Goal: Information Seeking & Learning: Find specific page/section

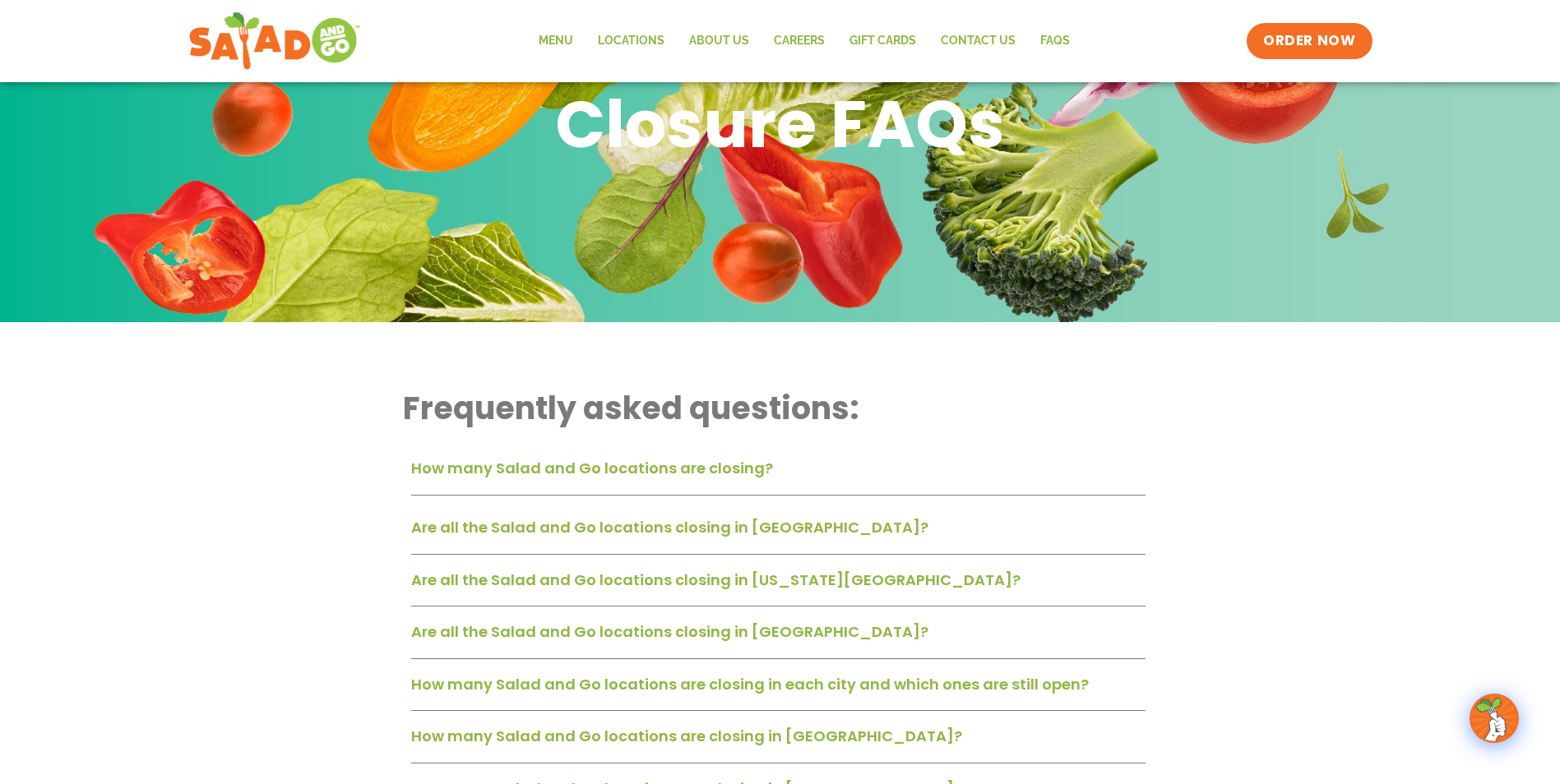
scroll to position [164, 0]
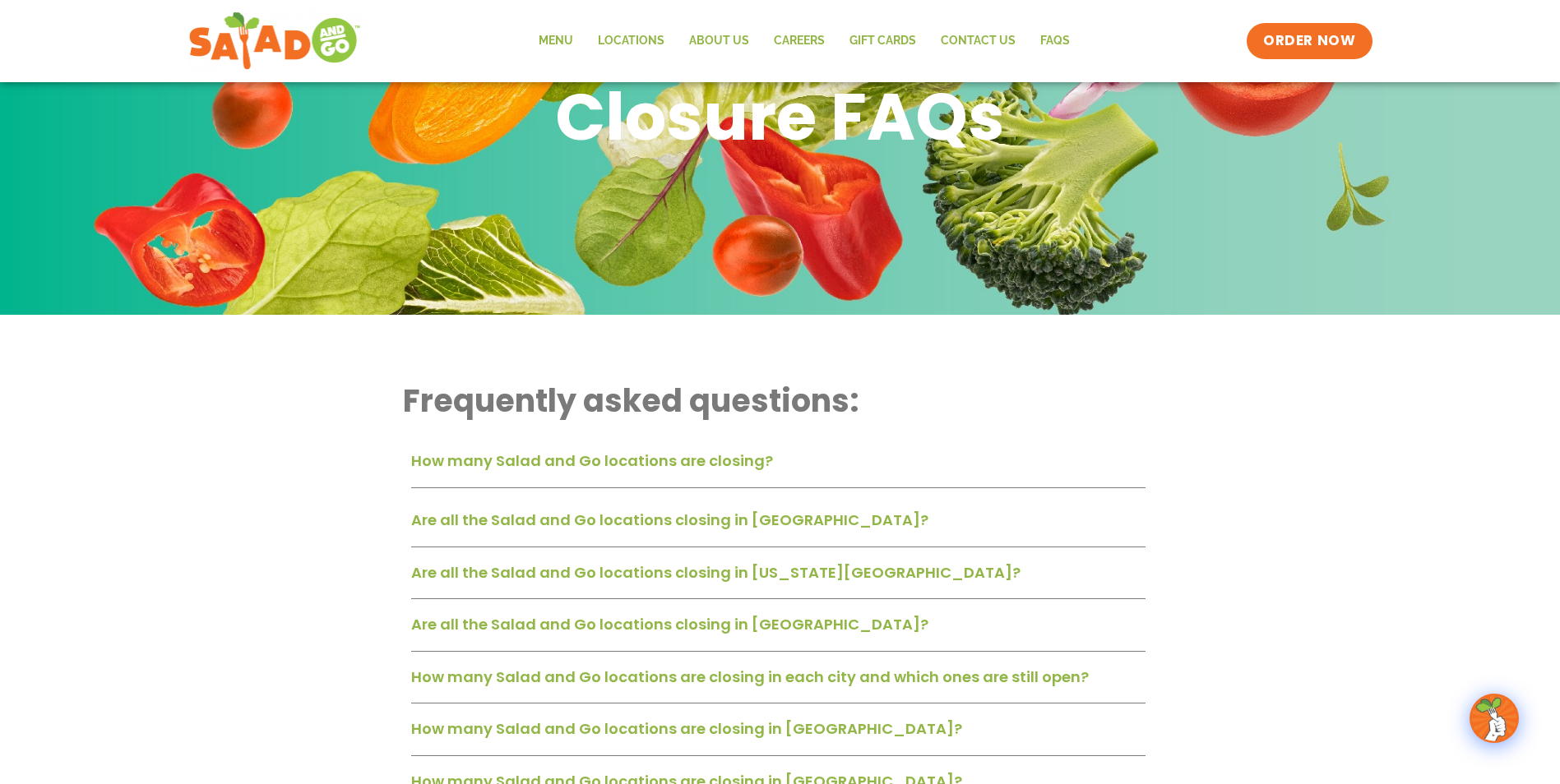
click at [737, 526] on link "Are all the Salad and Go locations closing in [GEOGRAPHIC_DATA]?" at bounding box center [669, 520] width 517 height 21
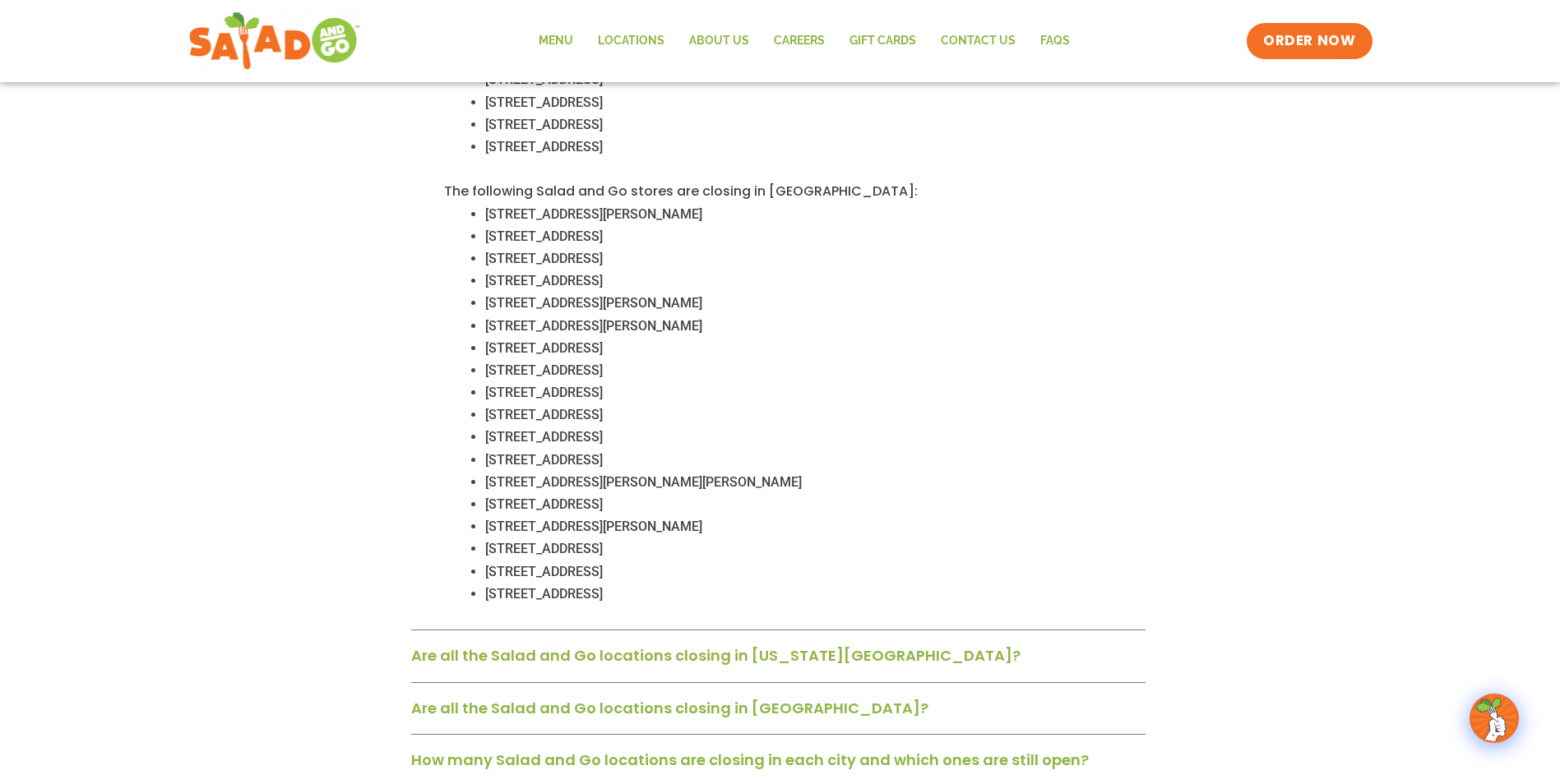
scroll to position [1233, 0]
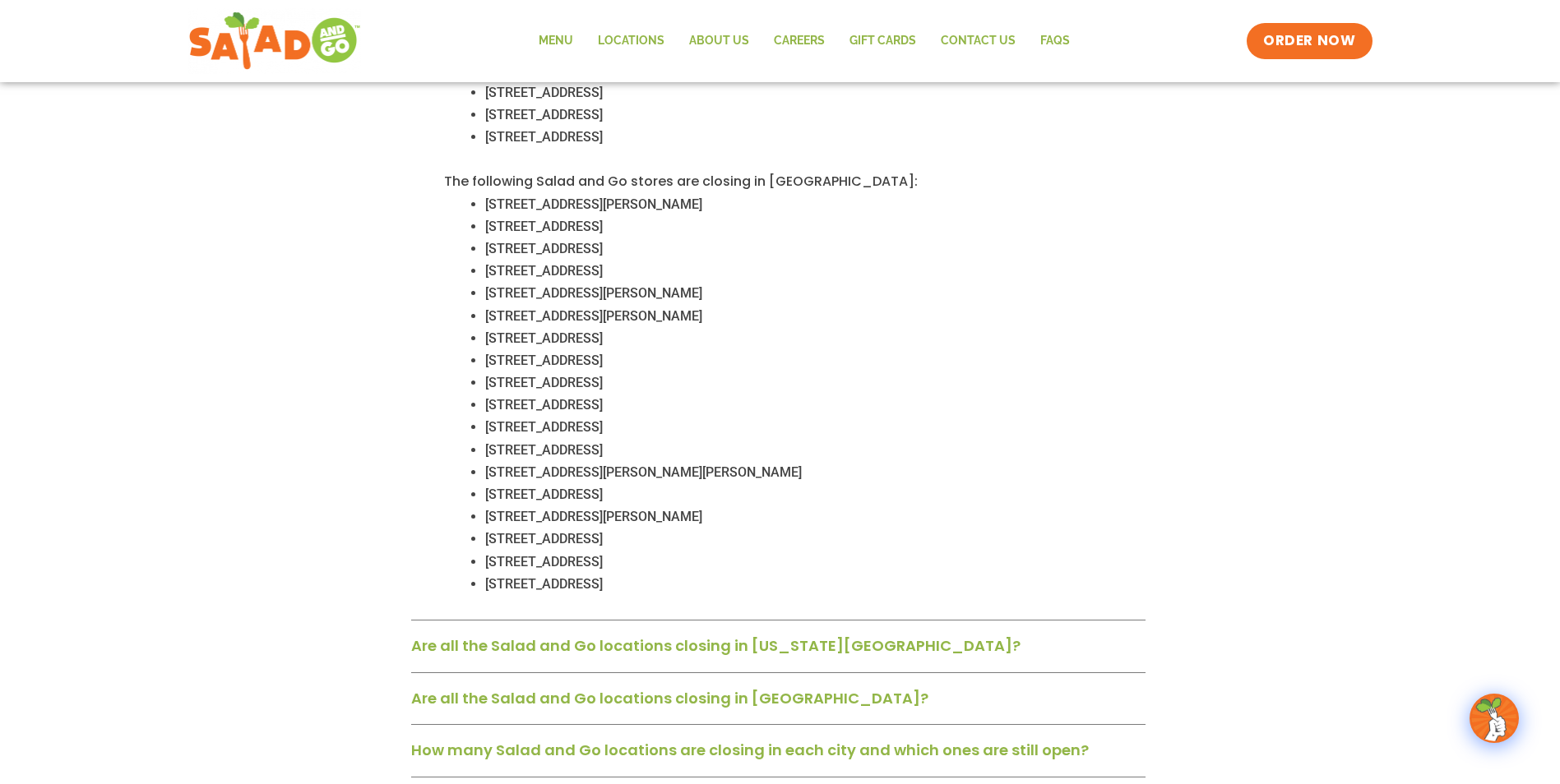
click at [727, 636] on link "Are all the Salad and Go locations closing in Oklahoma City?" at bounding box center [715, 646] width 610 height 21
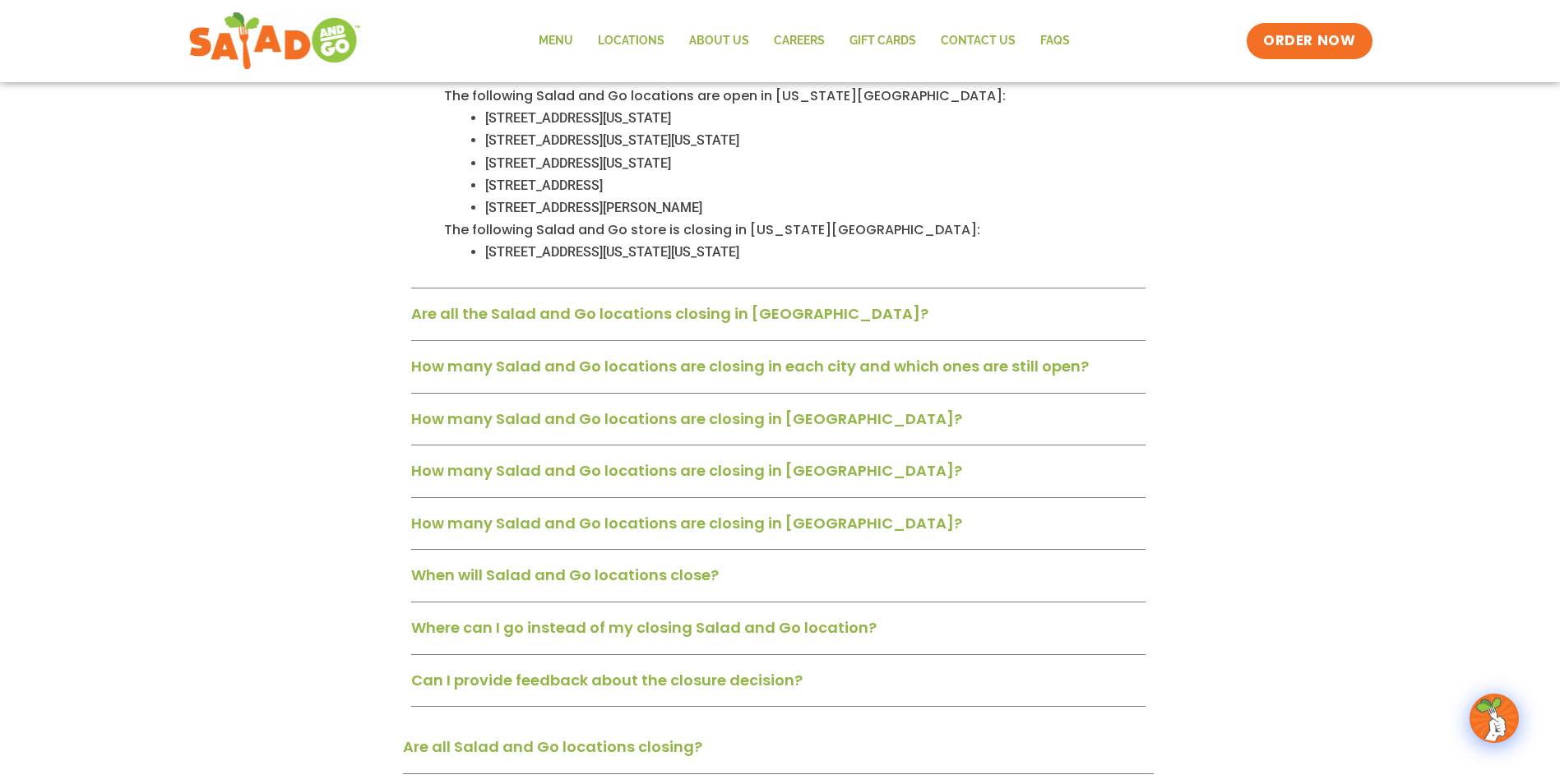
scroll to position [1891, 0]
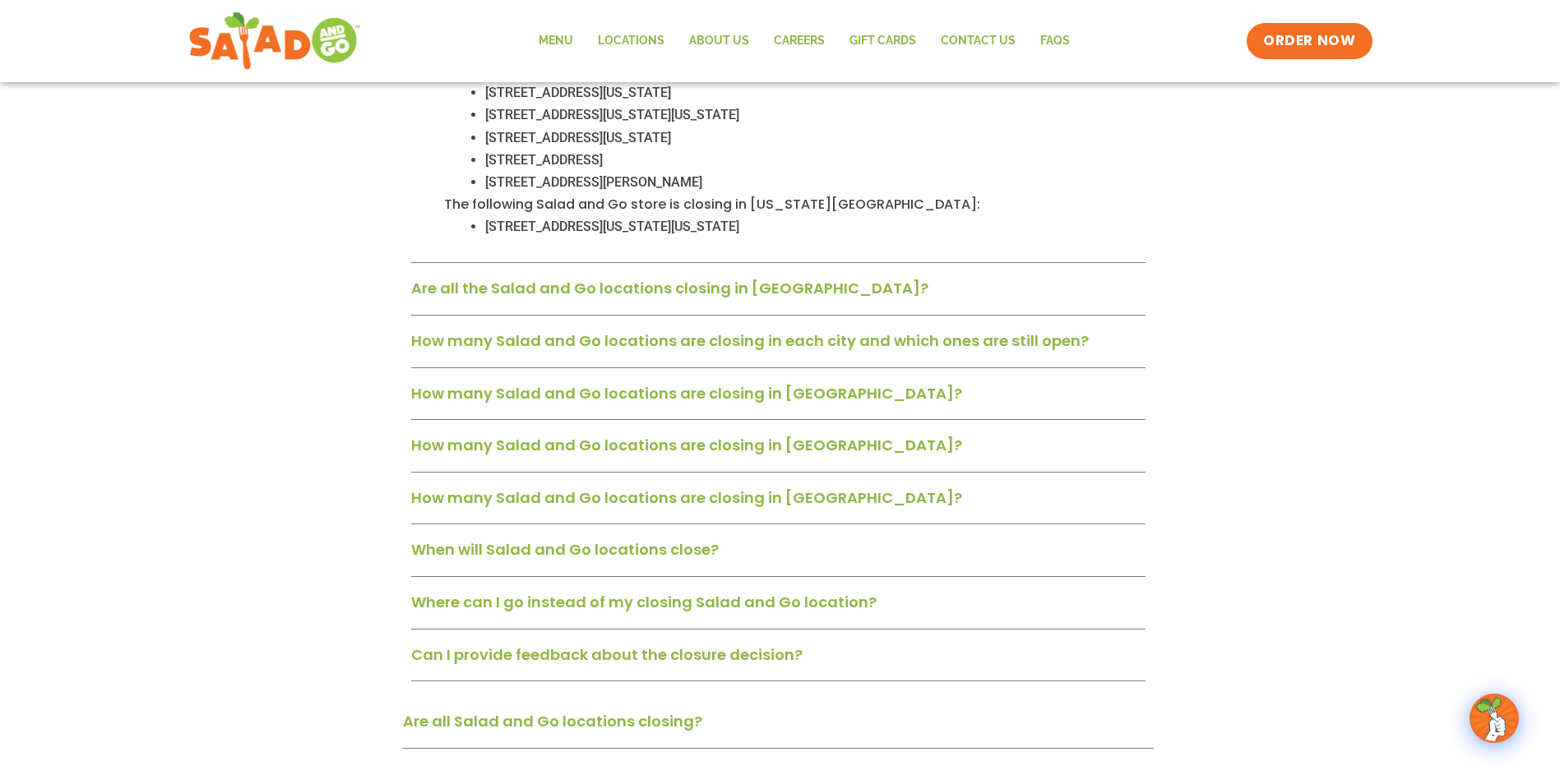
click at [663, 592] on link "Where can I go instead of my closing Salad and Go location?" at bounding box center [643, 602] width 465 height 21
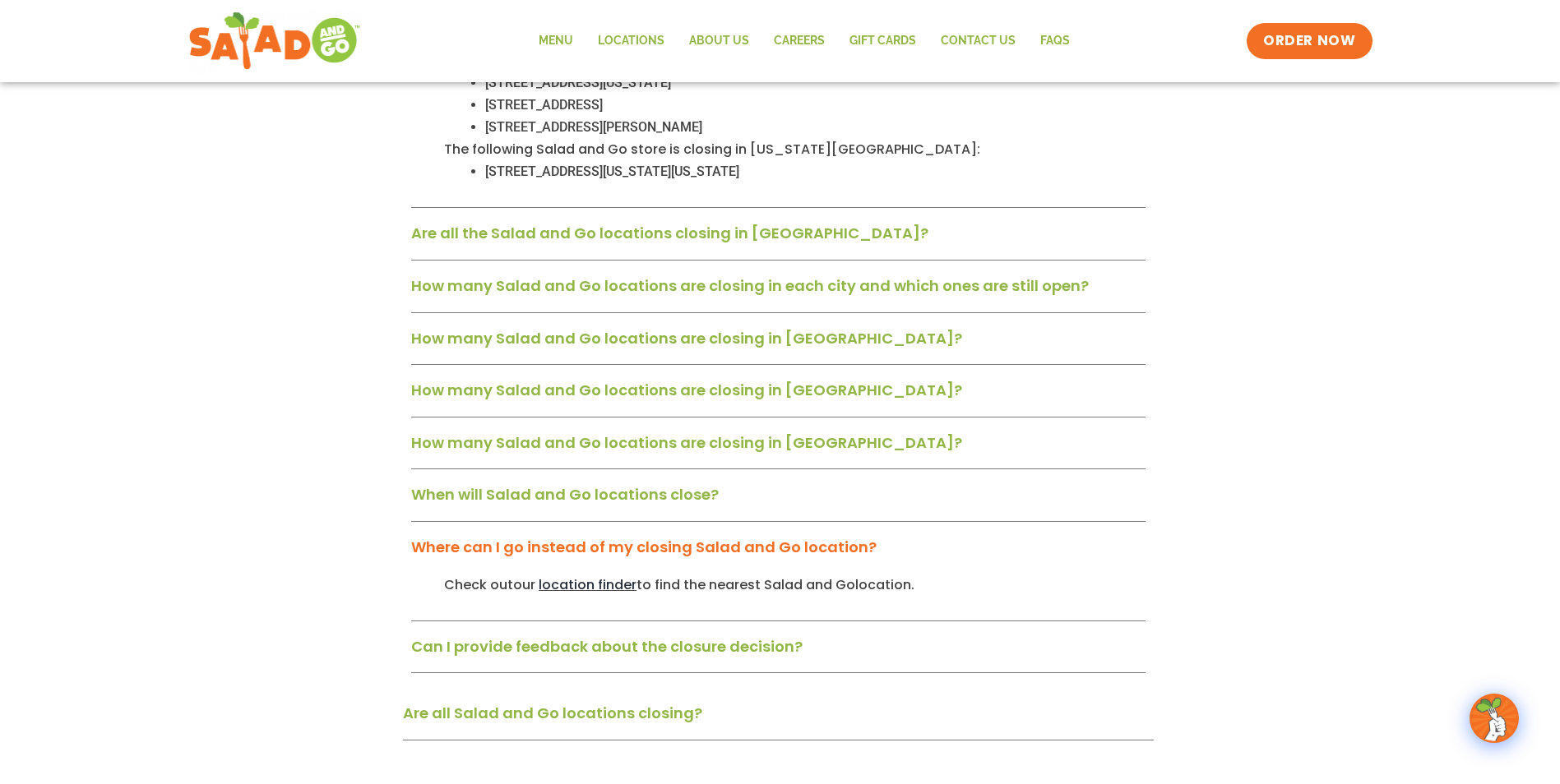
scroll to position [1973, 0]
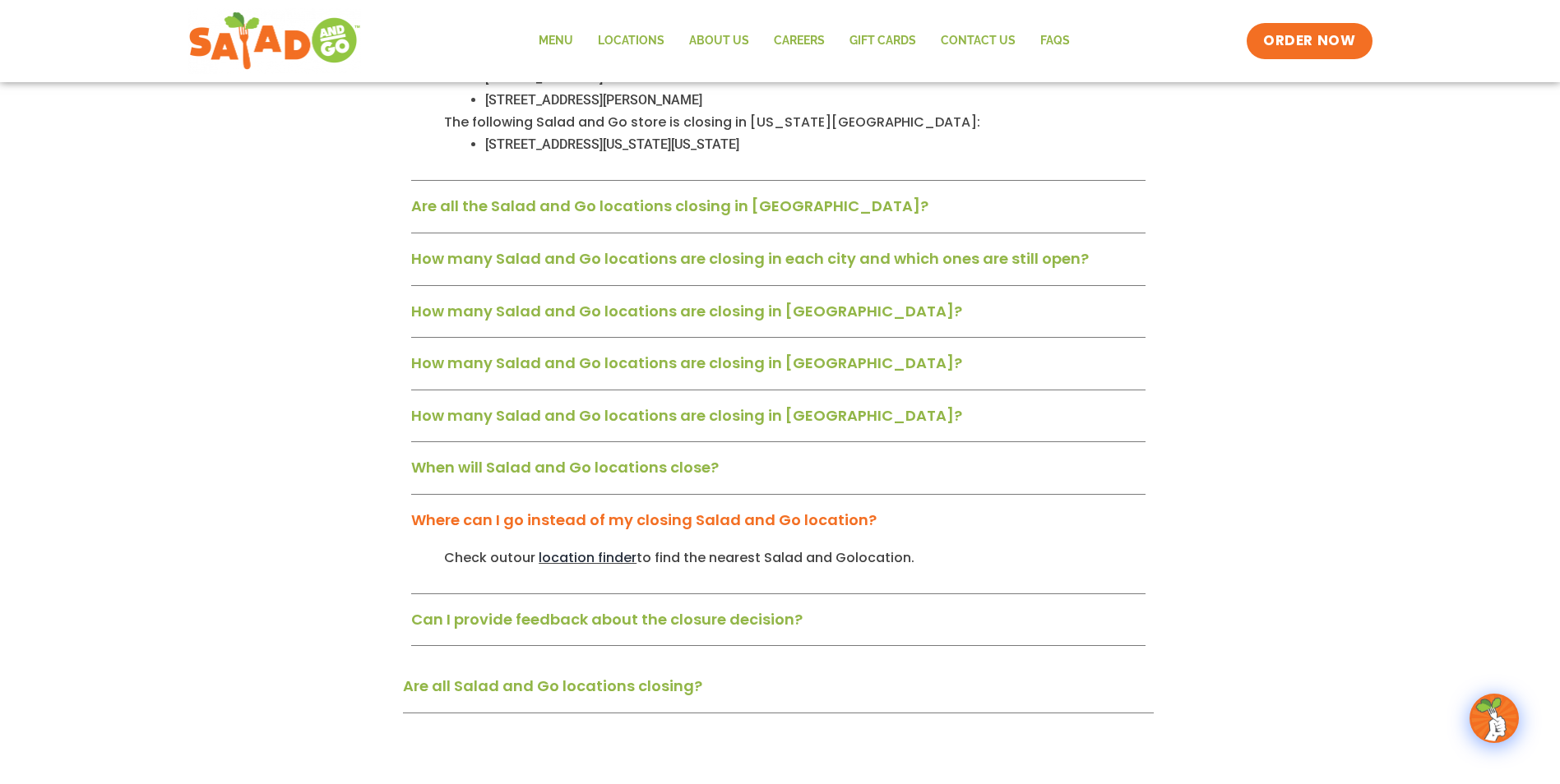
click at [569, 549] on span "location finder" at bounding box center [588, 558] width 98 height 19
click at [580, 676] on link "Are all Salad and Go locations closing?" at bounding box center [551, 686] width 299 height 21
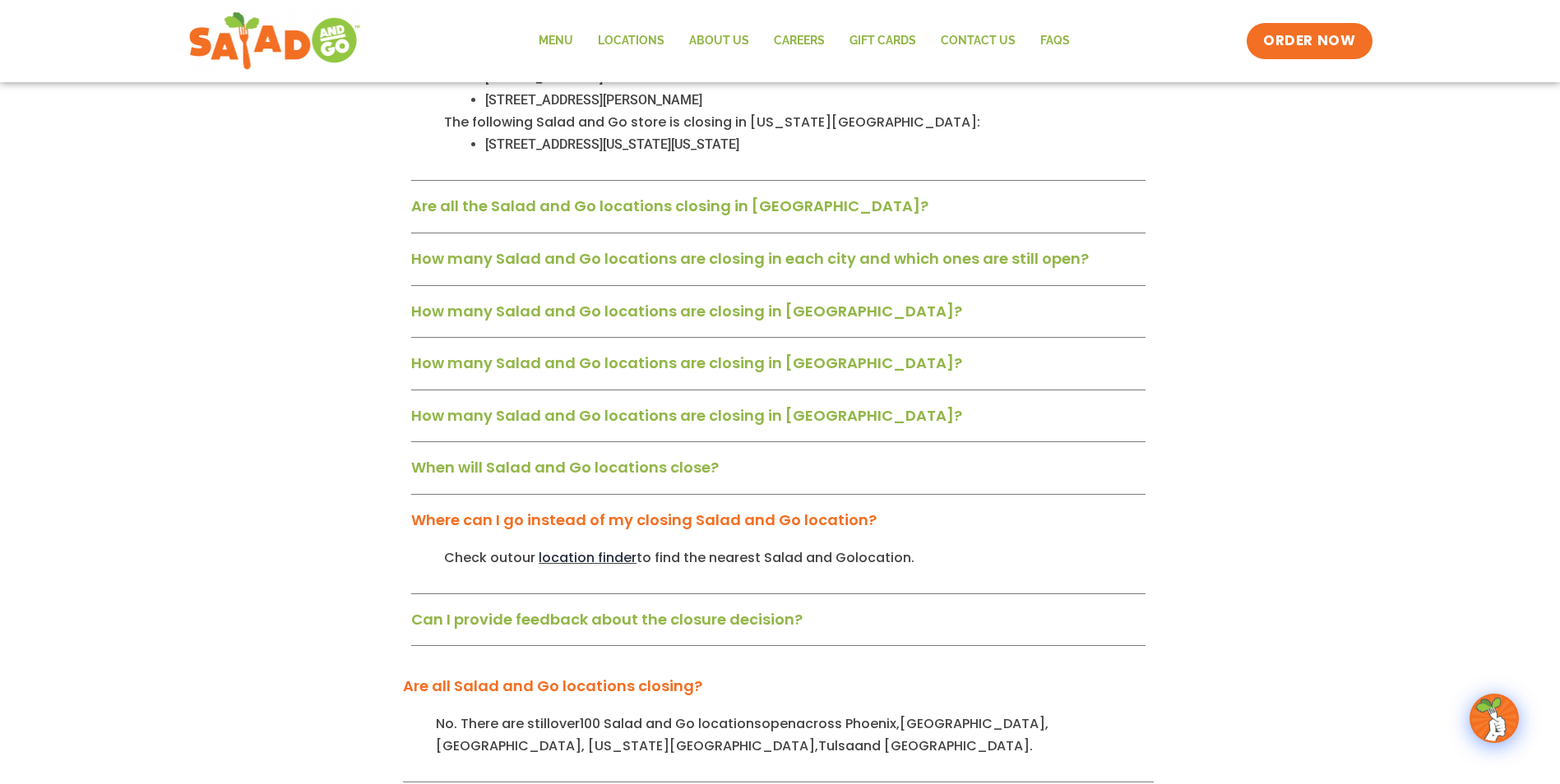
scroll to position [2055, 0]
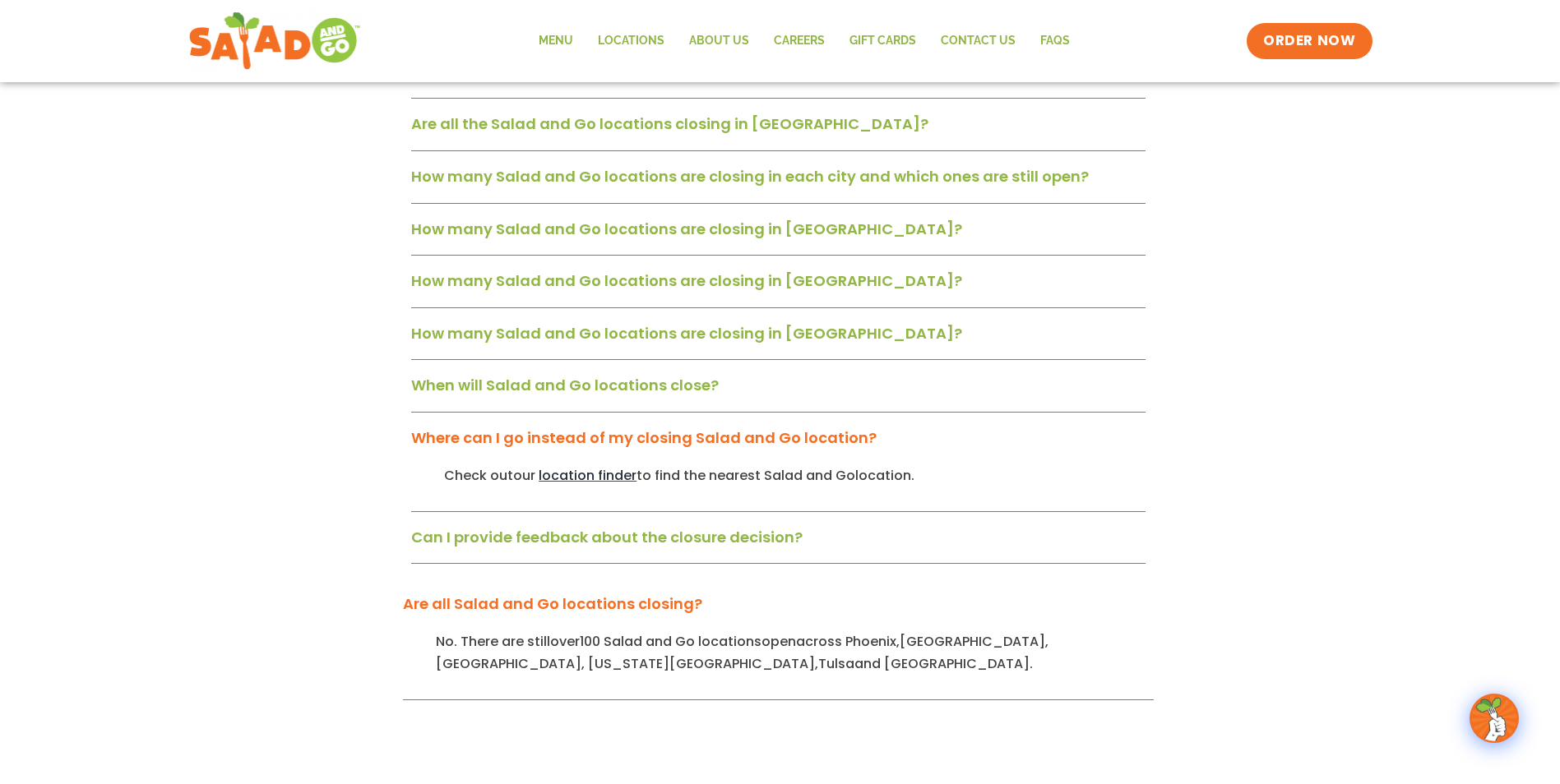
click at [720, 527] on link "Can I provide feedback about the closure decision?" at bounding box center [606, 537] width 392 height 21
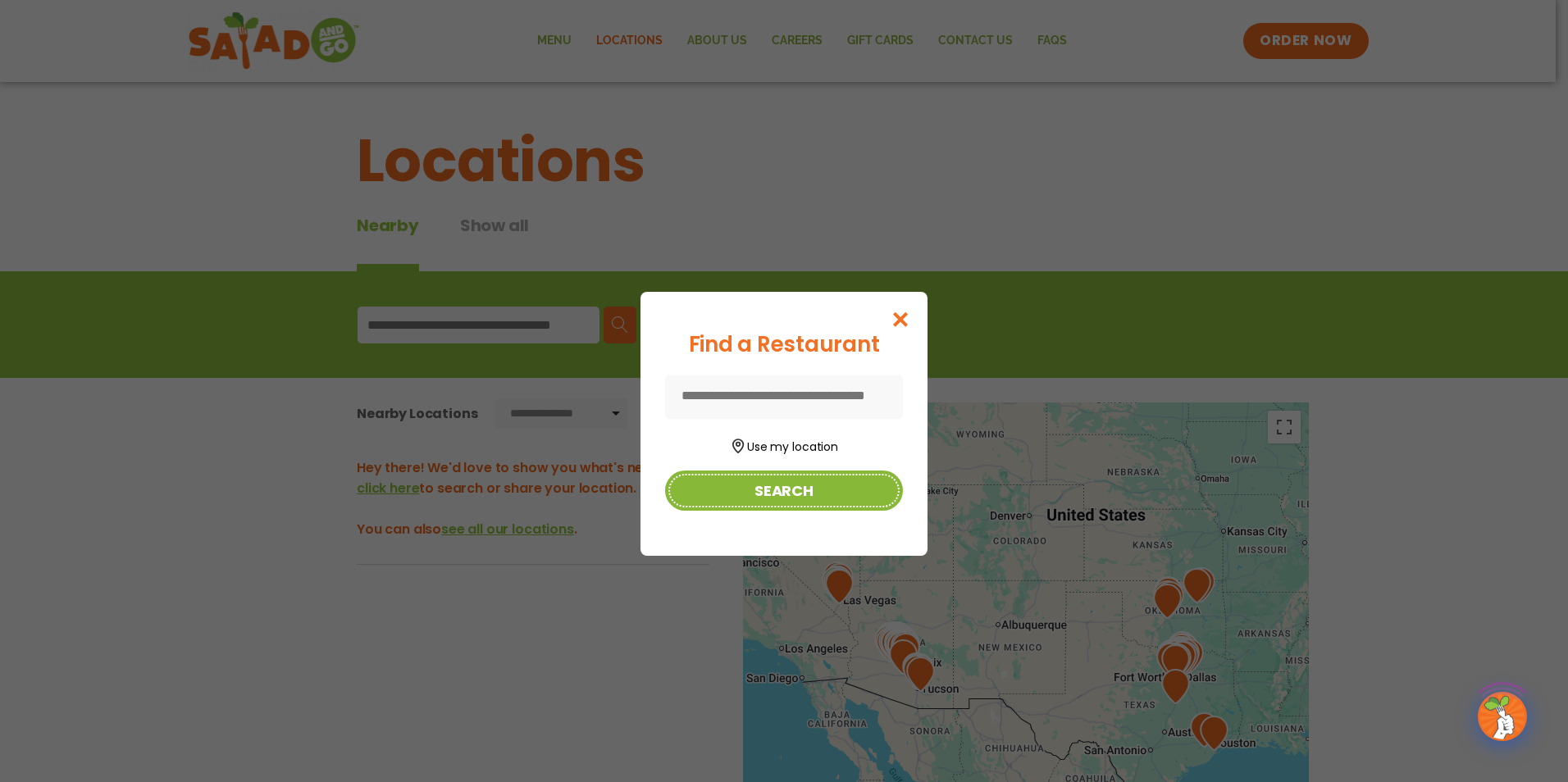
click at [824, 489] on button "Search" at bounding box center [784, 490] width 237 height 40
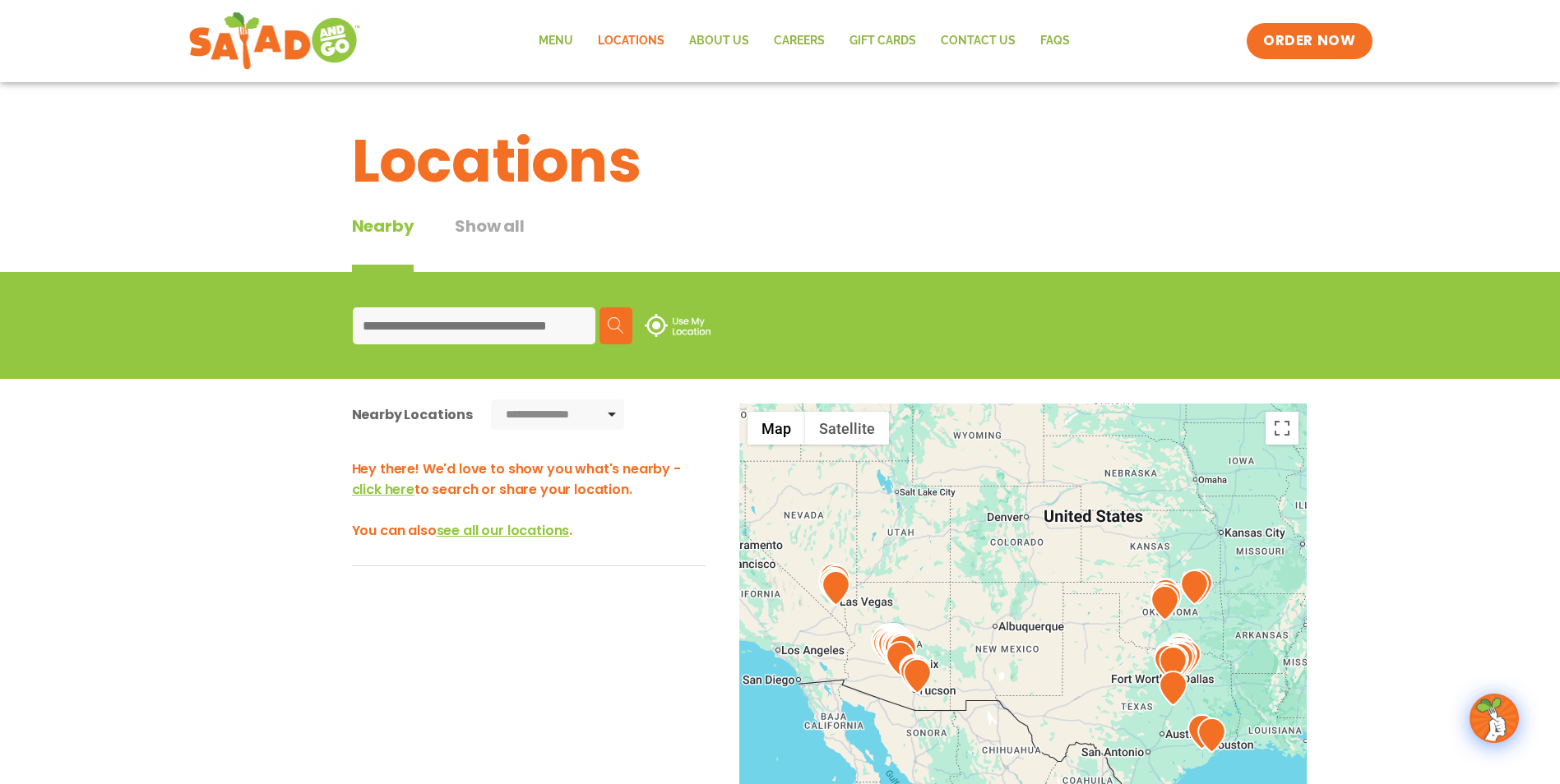
click at [826, 491] on div at bounding box center [1023, 675] width 567 height 544
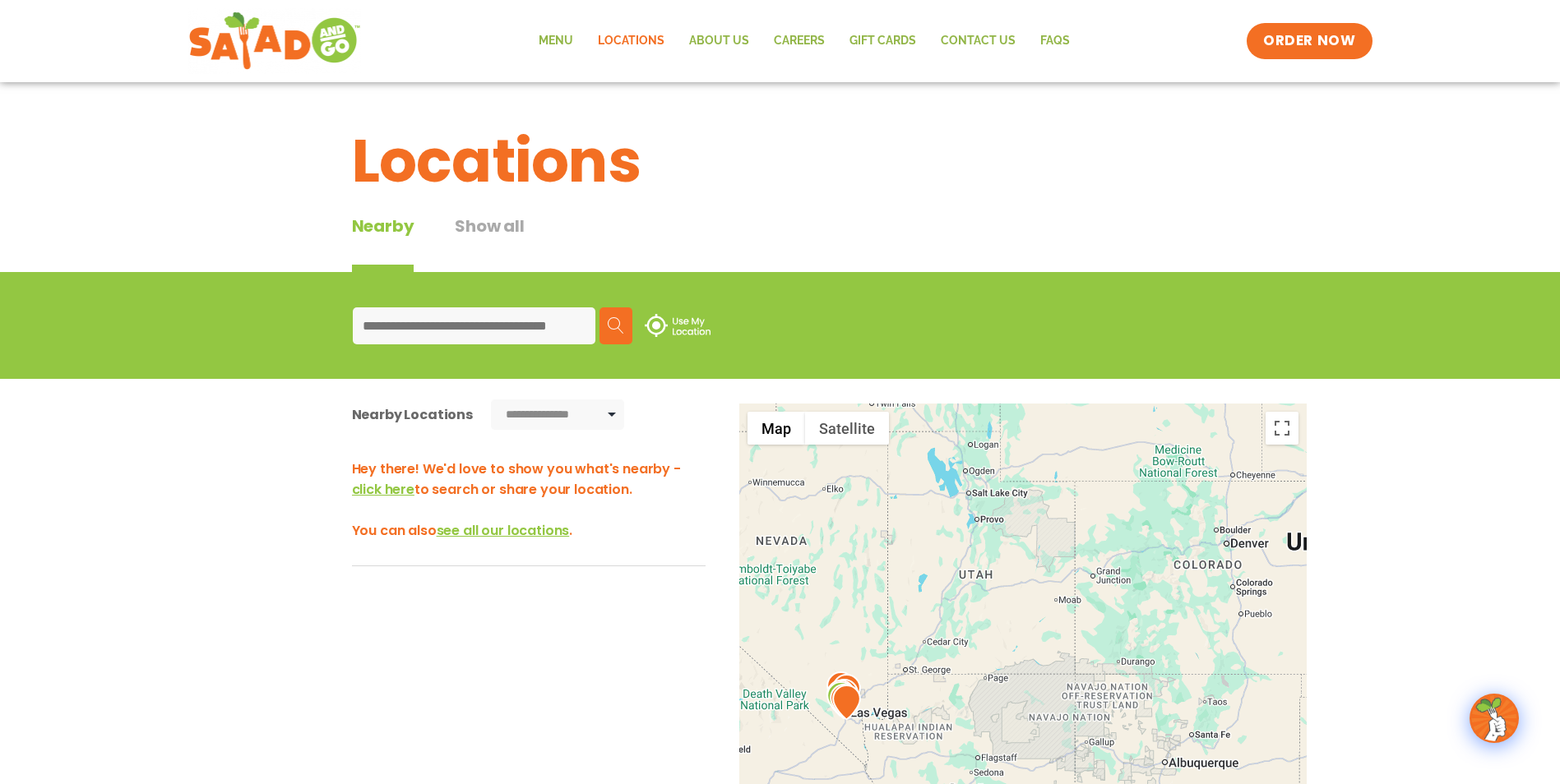
click at [421, 325] on input at bounding box center [473, 325] width 243 height 37
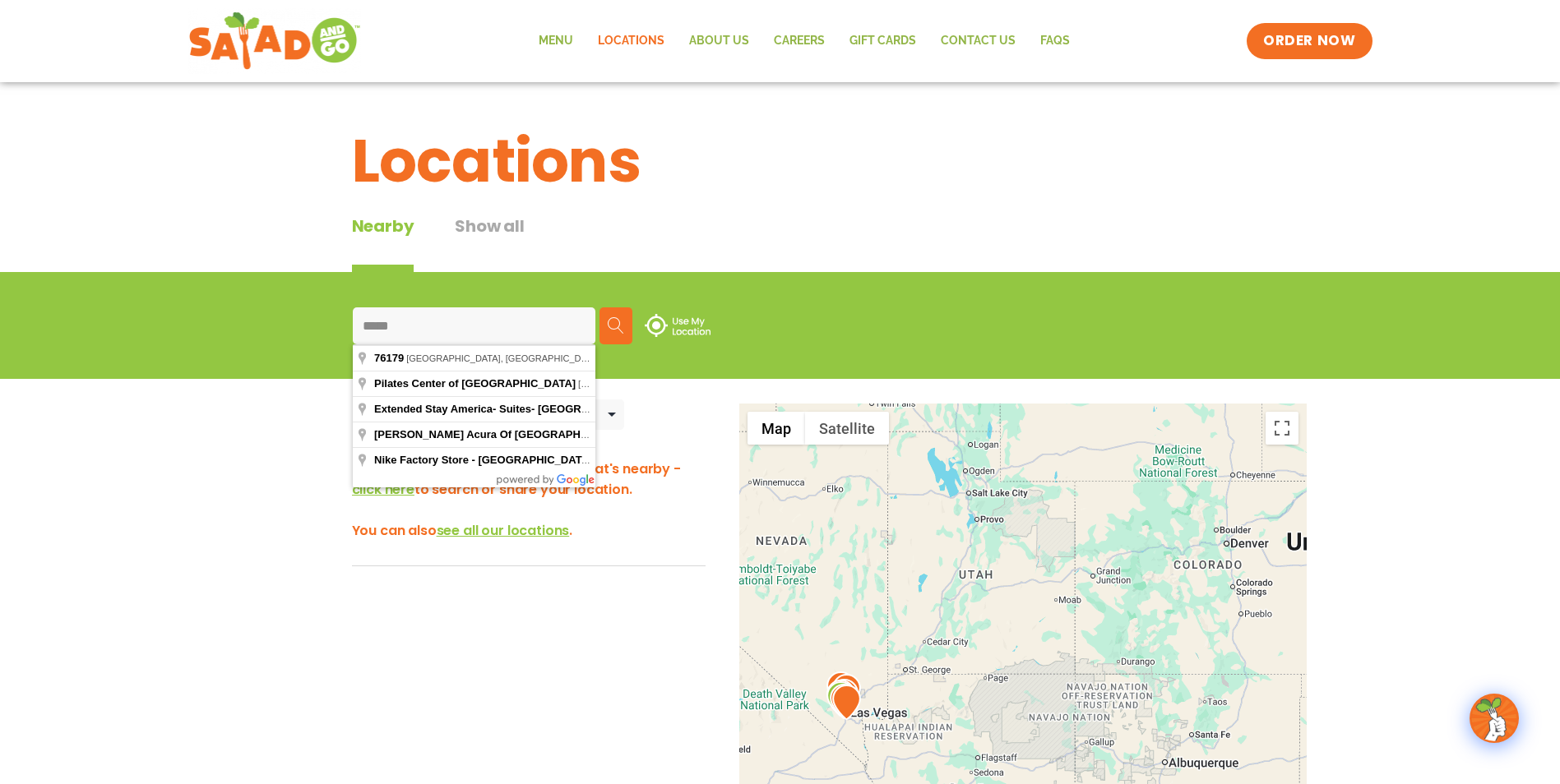
type input "*****"
click at [623, 322] on img at bounding box center [616, 325] width 16 height 16
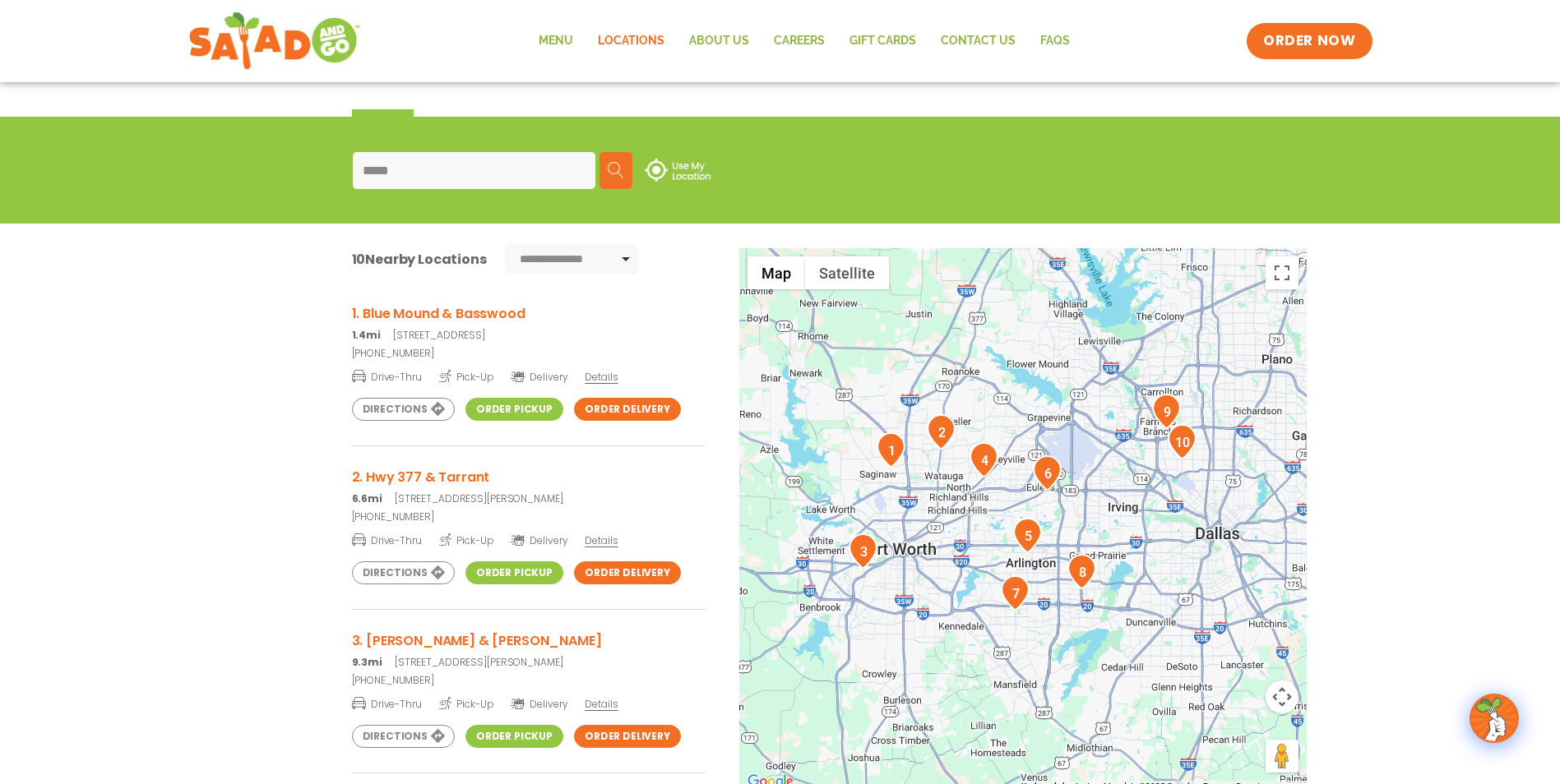
scroll to position [164, 0]
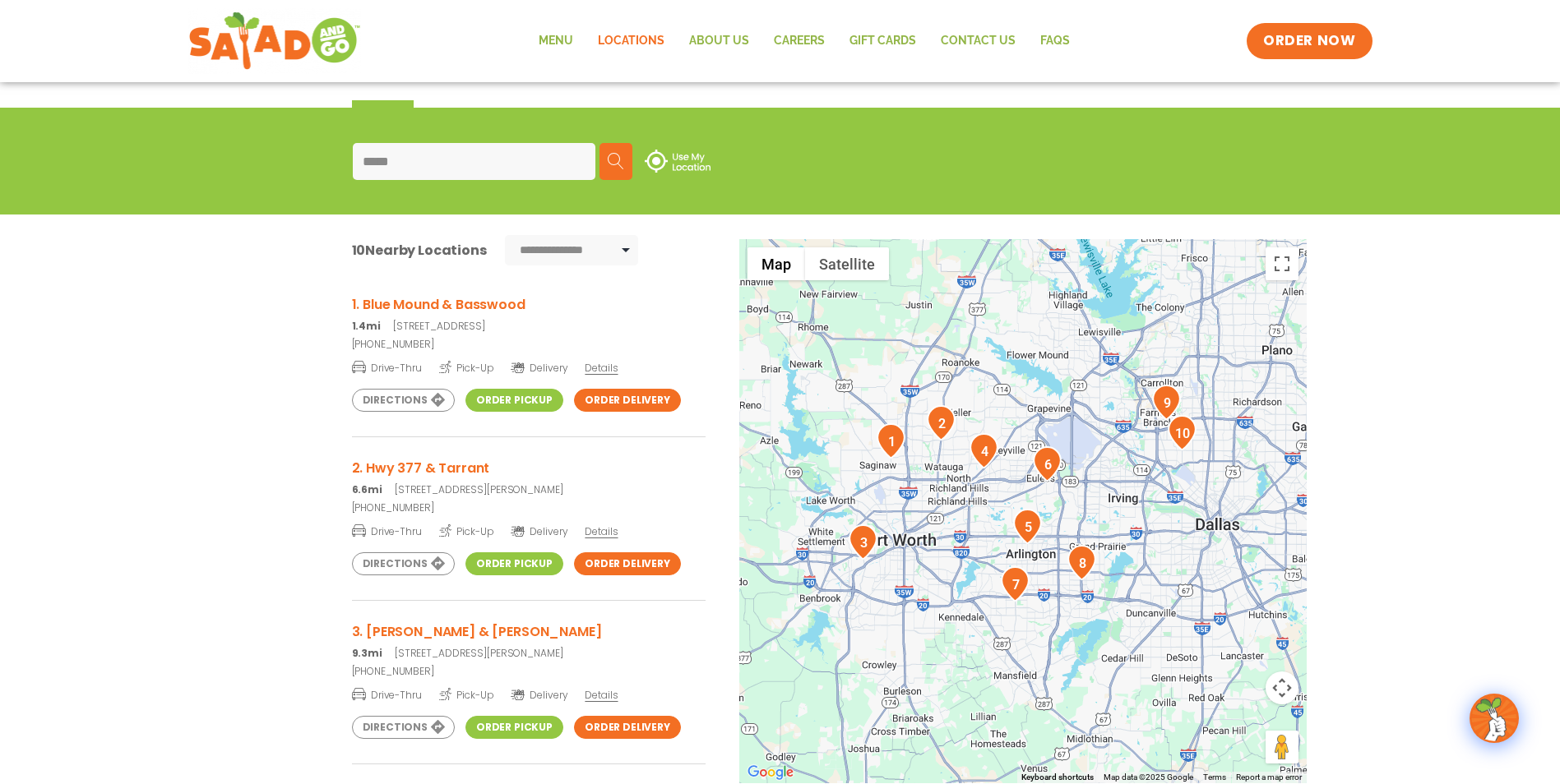
click at [615, 402] on link "Order Delivery" at bounding box center [628, 400] width 107 height 23
